Goal: Information Seeking & Learning: Learn about a topic

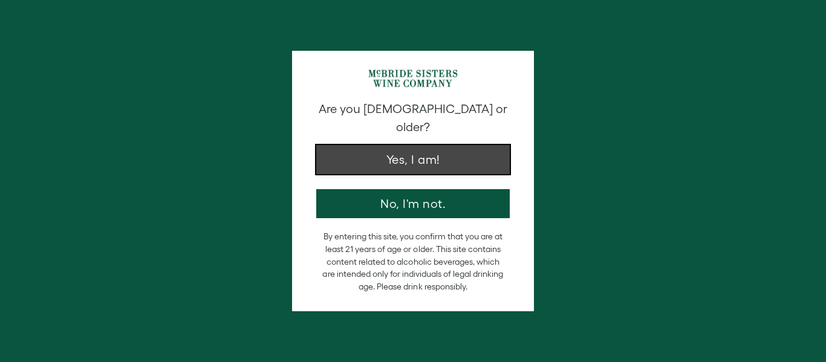
click at [440, 145] on button "Yes, I am!" at bounding box center [413, 159] width 194 height 29
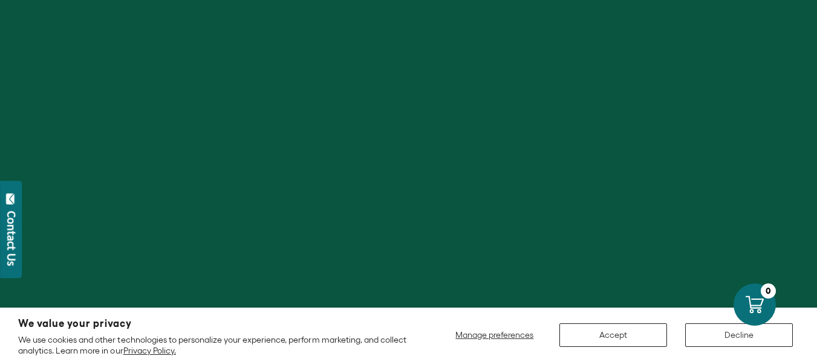
scroll to position [242, 0]
drag, startPoint x: 629, startPoint y: 334, endPoint x: 585, endPoint y: 152, distance: 186.6
click at [629, 333] on button "Accept" at bounding box center [613, 336] width 108 height 24
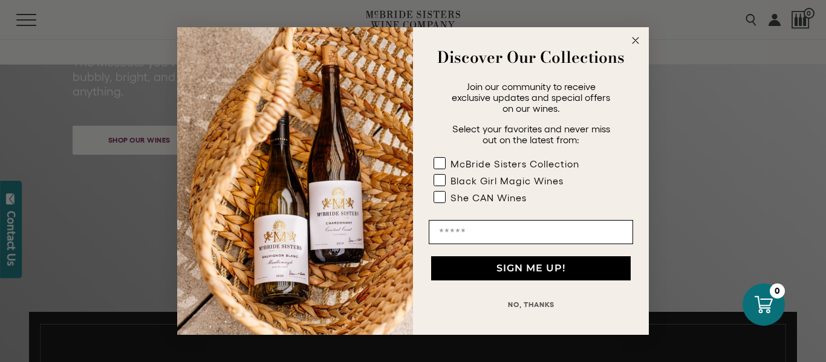
click at [501, 74] on div "Discover Our Collections" at bounding box center [531, 57] width 212 height 36
click at [638, 41] on circle "Close dialog" at bounding box center [636, 41] width 14 height 14
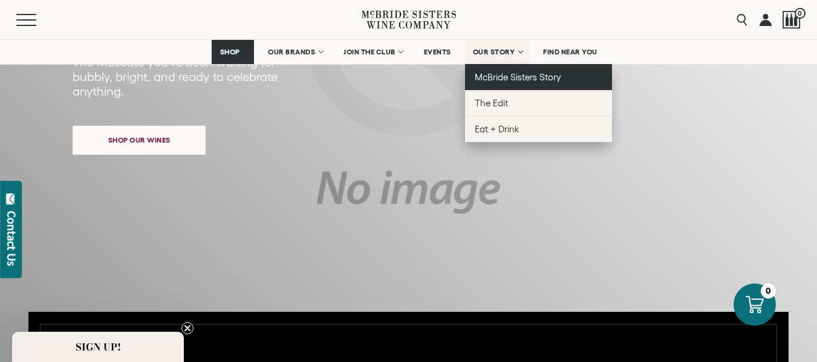
click at [492, 77] on span "McBride Sisters Story" at bounding box center [518, 77] width 86 height 10
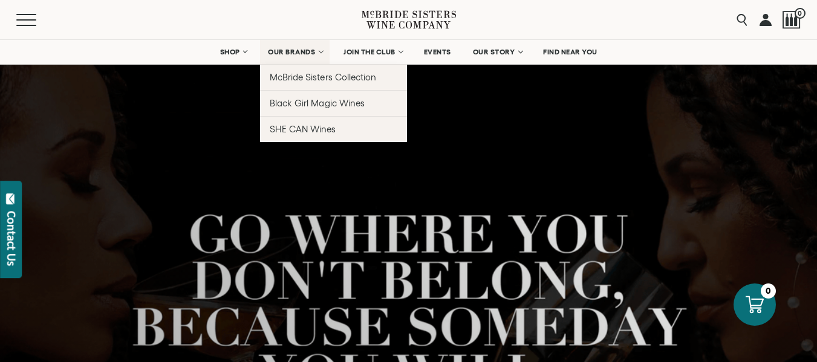
click at [301, 49] on span "OUR BRANDS" at bounding box center [291, 52] width 47 height 8
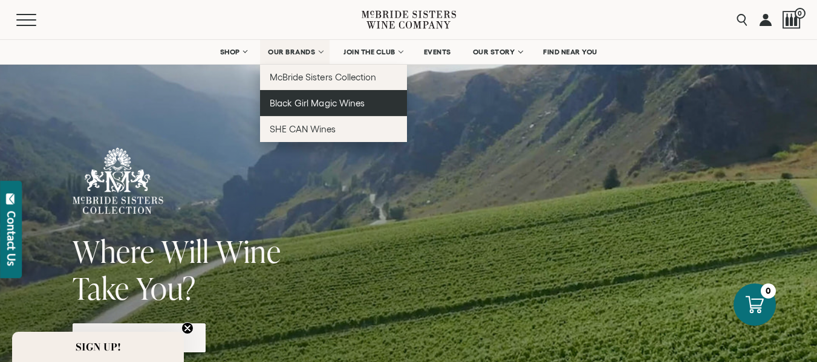
click at [299, 106] on span "Black Girl Magic Wines" at bounding box center [317, 103] width 94 height 10
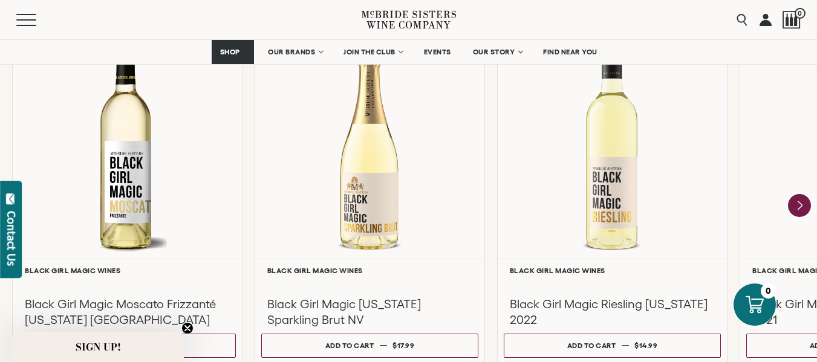
scroll to position [1089, 0]
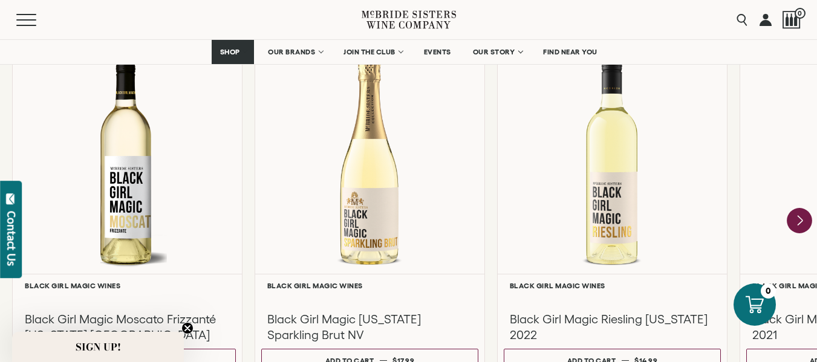
click at [797, 213] on icon "Next" at bounding box center [799, 220] width 25 height 25
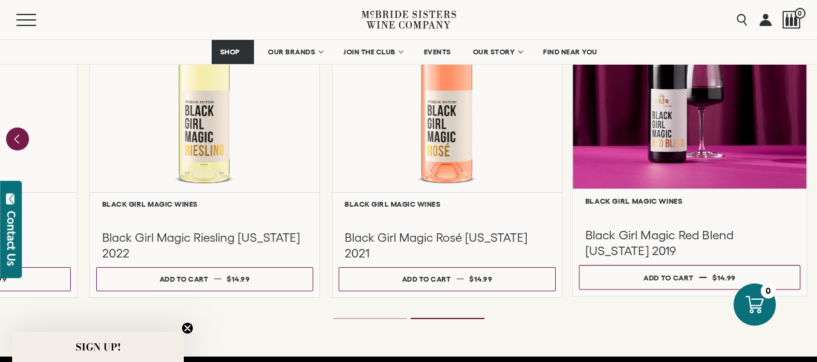
scroll to position [1149, 0]
